Goal: Task Accomplishment & Management: Use online tool/utility

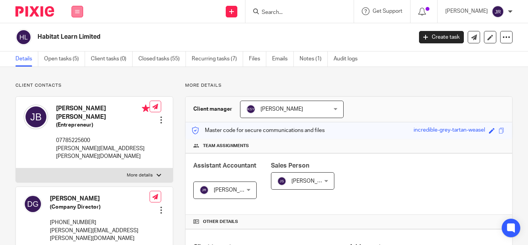
click at [78, 14] on button at bounding box center [78, 12] width 12 height 12
click at [77, 67] on link "Team" at bounding box center [73, 69] width 13 height 5
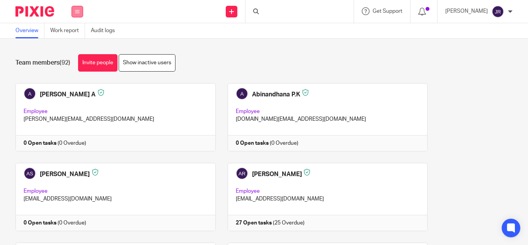
click at [79, 10] on icon at bounding box center [77, 11] width 5 height 5
click at [77, 56] on link "Clients" at bounding box center [75, 58] width 17 height 5
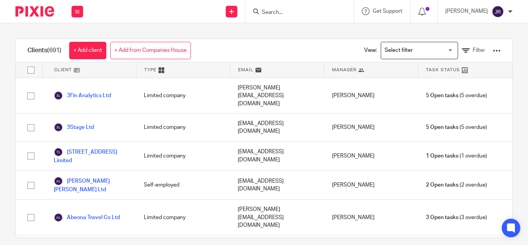
click at [293, 13] on input "Search" at bounding box center [296, 12] width 70 height 7
click at [285, 12] on input "Search" at bounding box center [296, 12] width 70 height 7
click at [272, 12] on input "Search" at bounding box center [296, 12] width 70 height 7
click at [267, 11] on input "Search" at bounding box center [296, 12] width 70 height 7
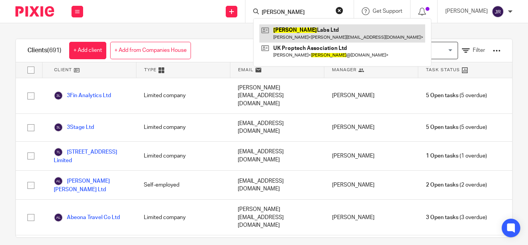
type input "sammy"
click at [280, 29] on link at bounding box center [342, 33] width 166 height 18
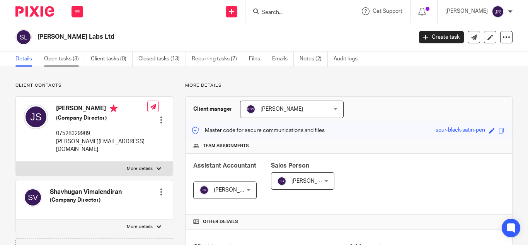
click at [66, 56] on link "Open tasks (3)" at bounding box center [64, 58] width 41 height 15
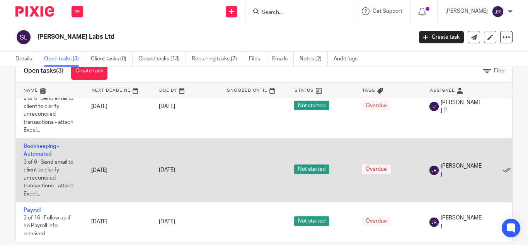
scroll to position [36, 0]
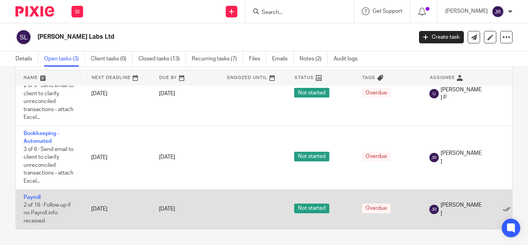
click at [33, 195] on td "Payroll 2 of 16 · Follow up if no Payroll info received" at bounding box center [50, 209] width 68 height 40
click at [37, 194] on link "Payroll" at bounding box center [32, 196] width 17 height 5
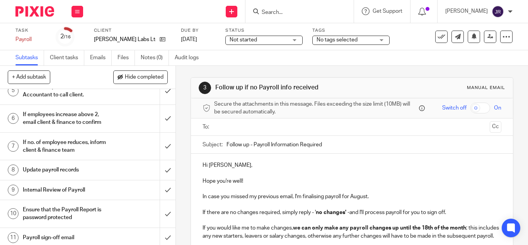
scroll to position [155, 0]
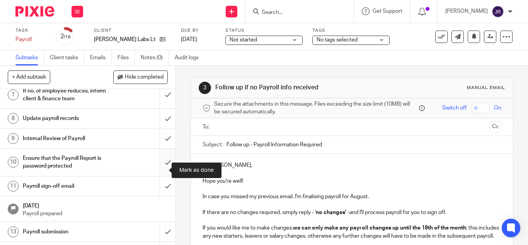
click at [157, 168] on input "submit" at bounding box center [88, 161] width 176 height 27
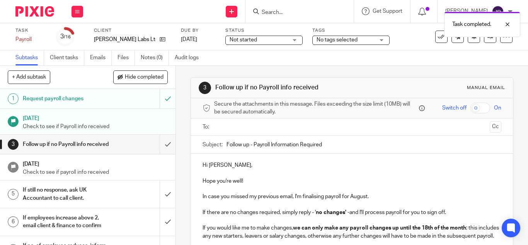
scroll to position [206, 0]
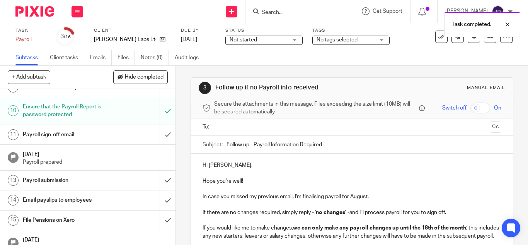
click at [91, 140] on h1 "Payroll sign-off email" at bounding box center [66, 135] width 86 height 12
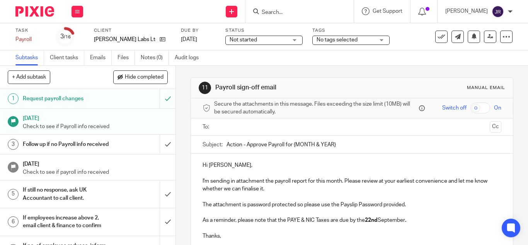
scroll to position [51, 0]
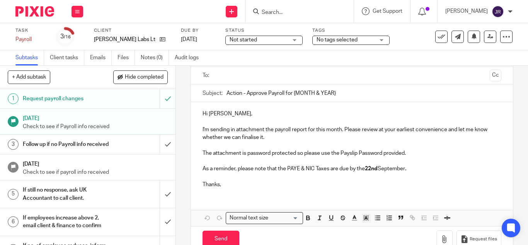
drag, startPoint x: 290, startPoint y: 92, endPoint x: 334, endPoint y: 92, distance: 44.5
click at [334, 92] on input "Action - Approve Payroll for {MONTH & YEAR}" at bounding box center [364, 92] width 275 height 17
type input "Action - Approve Payroll for [DATE]"
click at [261, 116] on p "Hi [PERSON_NAME]," at bounding box center [352, 114] width 299 height 8
click at [222, 133] on p "I'm sending in attachment the payroll report for this month. Please review at y…" at bounding box center [352, 134] width 299 height 16
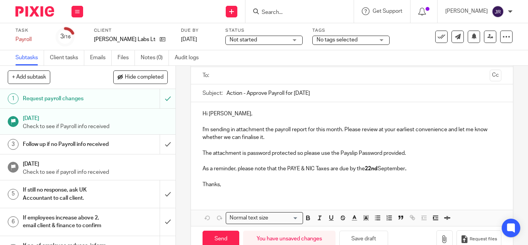
click at [259, 138] on p "I'm sending in attachment the payroll report for this month. Please review at y…" at bounding box center [352, 134] width 299 height 16
click at [227, 160] on p at bounding box center [352, 161] width 299 height 8
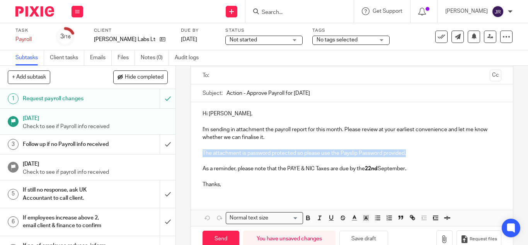
drag, startPoint x: 411, startPoint y: 152, endPoint x: 200, endPoint y: 150, distance: 210.7
click at [203, 152] on p "The attachment is password protected so please use the Payslip Password provide…" at bounding box center [352, 153] width 299 height 8
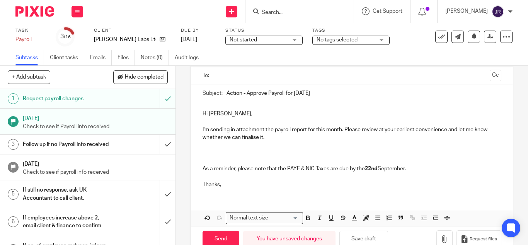
scroll to position [0, 0]
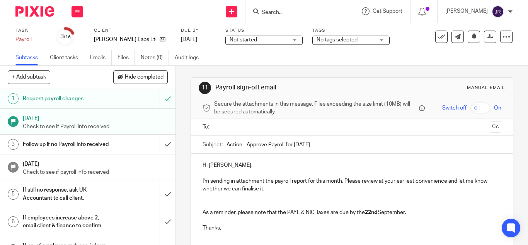
click at [279, 126] on input "text" at bounding box center [351, 127] width 269 height 9
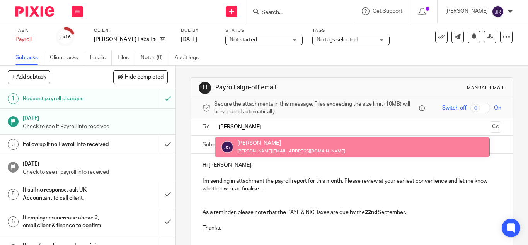
type input "[PERSON_NAME]"
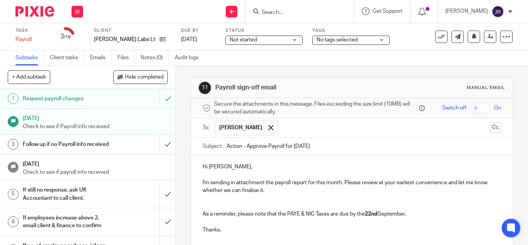
click at [490, 127] on button "Cc" at bounding box center [496, 128] width 12 height 12
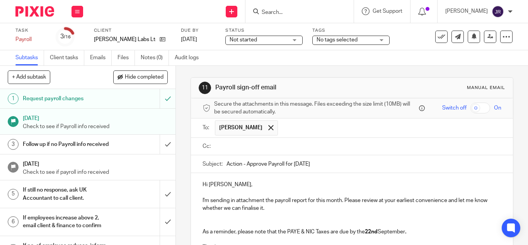
type input "l"
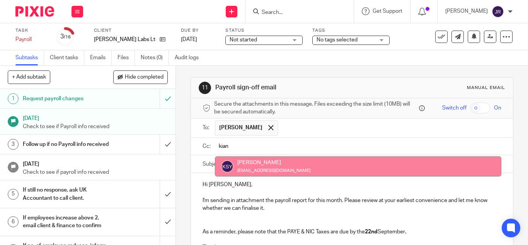
type input "kian"
drag, startPoint x: 332, startPoint y: 168, endPoint x: 335, endPoint y: 164, distance: 5.6
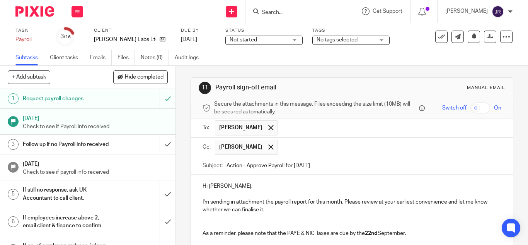
click at [343, 152] on input "text" at bounding box center [390, 147] width 216 height 15
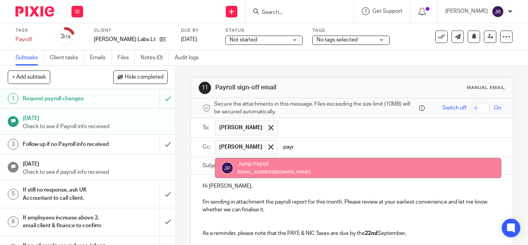
type input "payr"
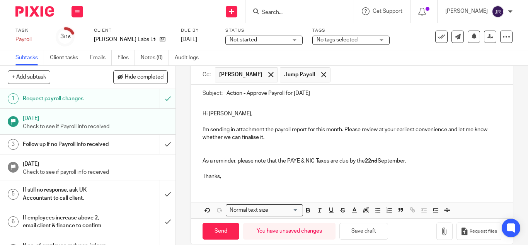
scroll to position [83, 0]
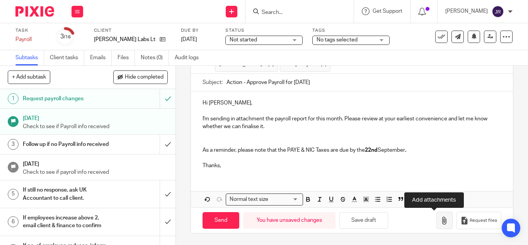
click at [438, 225] on button "button" at bounding box center [444, 219] width 16 height 17
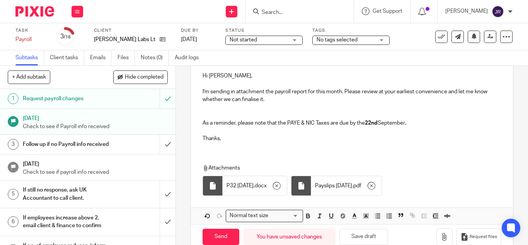
scroll to position [126, 0]
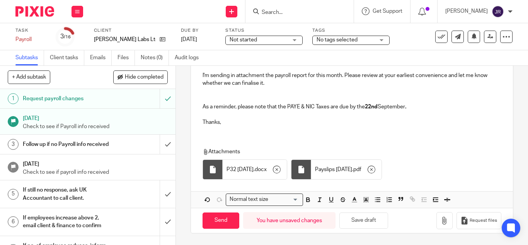
click at [257, 86] on p "I'm sending in attachment the payroll report for this month. Please review at y…" at bounding box center [352, 80] width 299 height 16
click at [251, 85] on p "I'm sending in attachment the payroll report for this month. Please review at y…" at bounding box center [352, 80] width 299 height 16
click at [260, 141] on div "Attachments P32 [DATE] . docx Payslips [DATE] . pdf" at bounding box center [352, 161] width 322 height 43
click at [215, 223] on input "Send" at bounding box center [221, 220] width 37 height 17
type input "Sent"
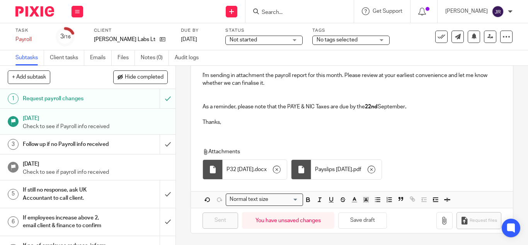
click at [261, 113] on p at bounding box center [352, 115] width 299 height 8
